Goal: Navigation & Orientation: Find specific page/section

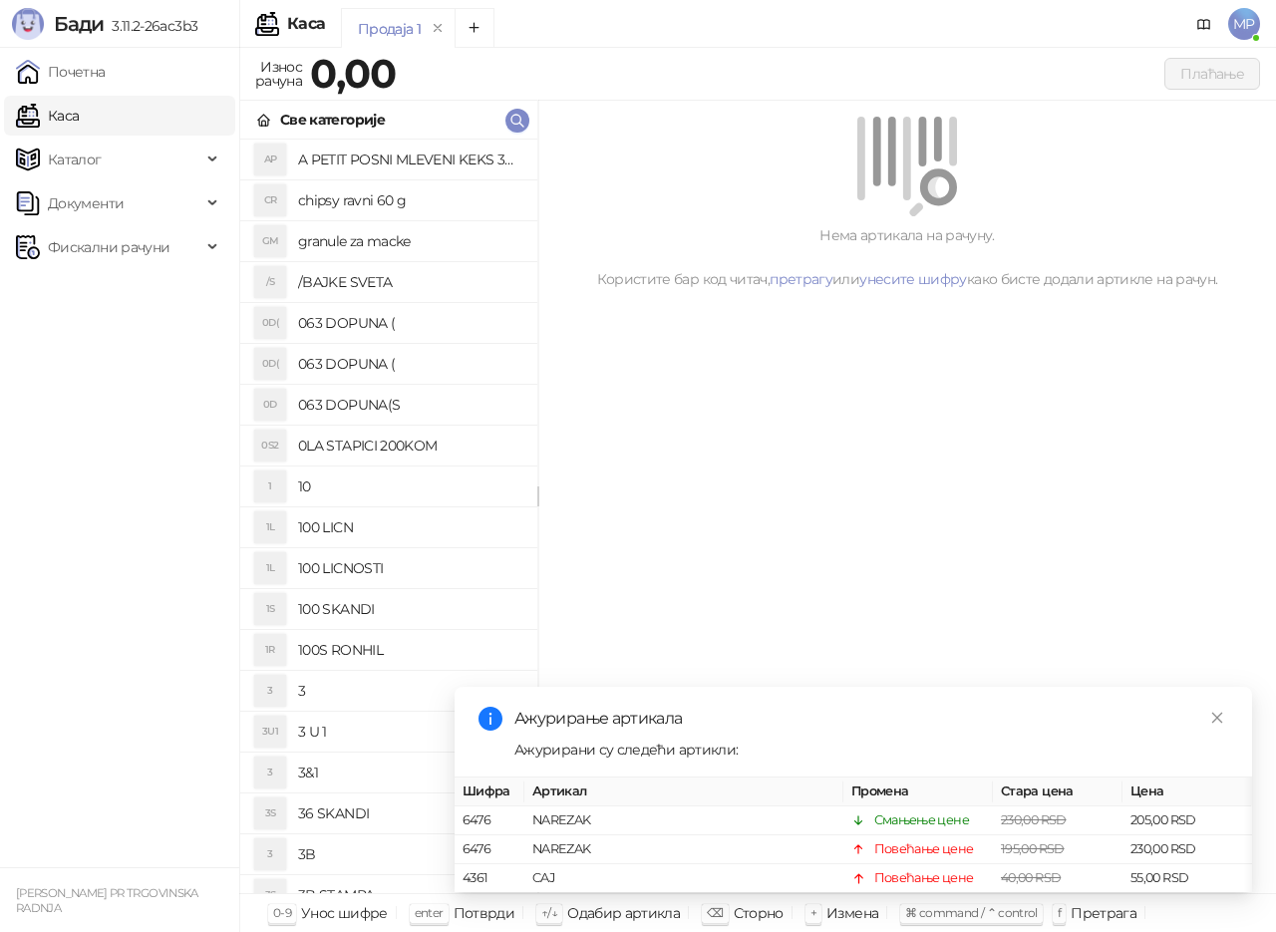
click at [48, 118] on link "Каса" at bounding box center [47, 116] width 63 height 40
click at [92, 73] on link "Почетна" at bounding box center [61, 72] width 90 height 40
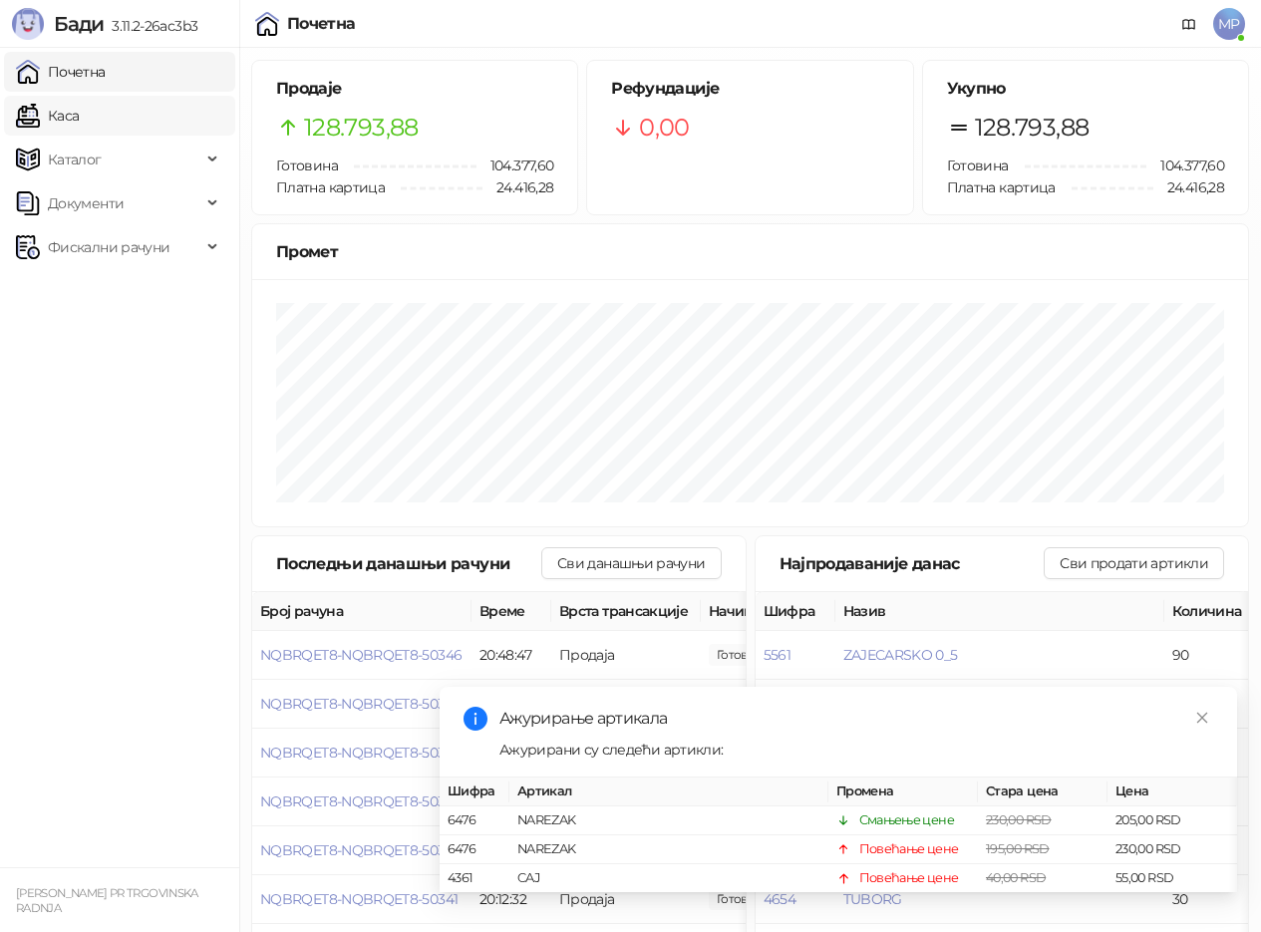
click at [79, 103] on link "Каса" at bounding box center [47, 116] width 63 height 40
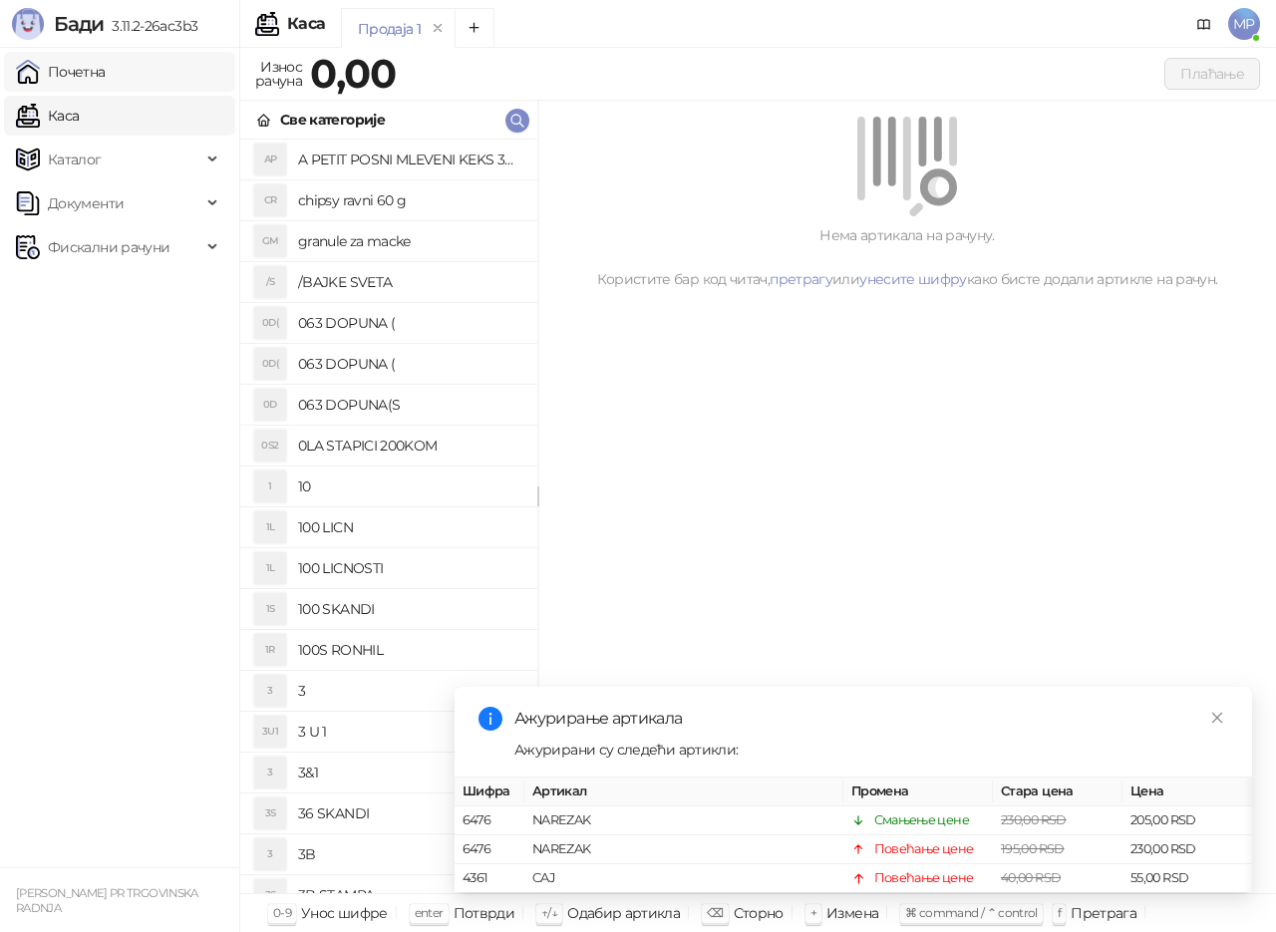
click at [100, 78] on link "Почетна" at bounding box center [61, 72] width 90 height 40
